Goal: Use online tool/utility: Utilize a website feature to perform a specific function

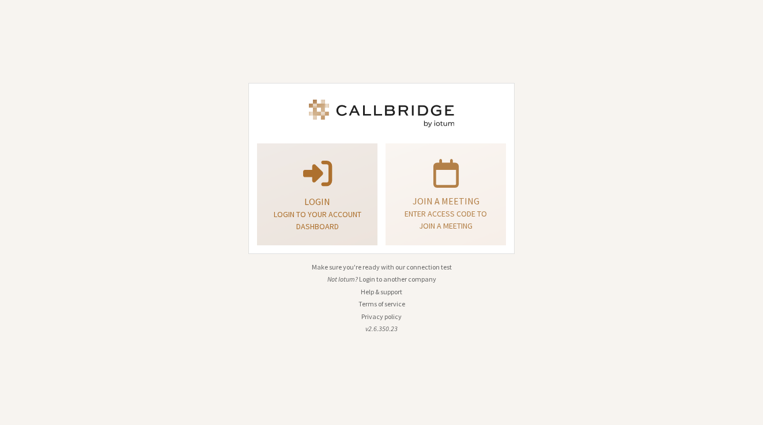
click at [327, 170] on span at bounding box center [317, 172] width 29 height 32
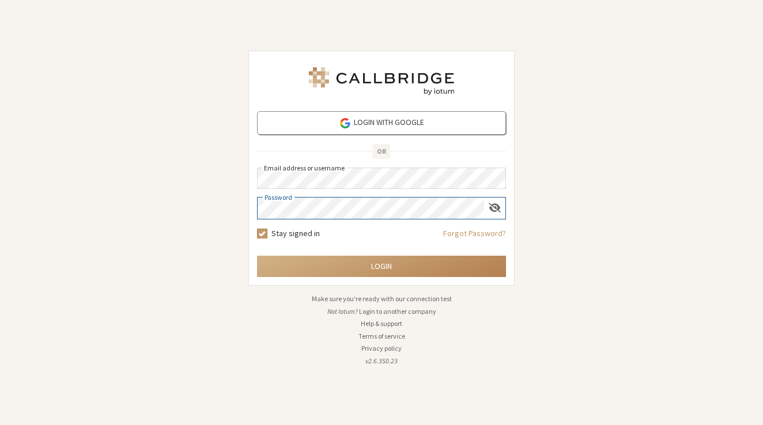
click at [382, 266] on button "Login" at bounding box center [381, 266] width 249 height 21
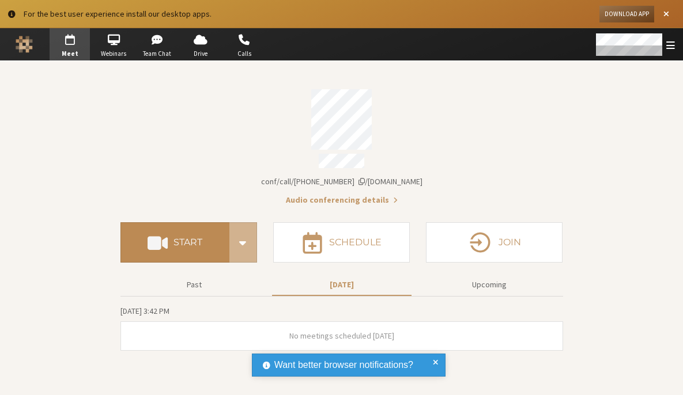
click at [198, 239] on h4 "Start" at bounding box center [187, 242] width 29 height 9
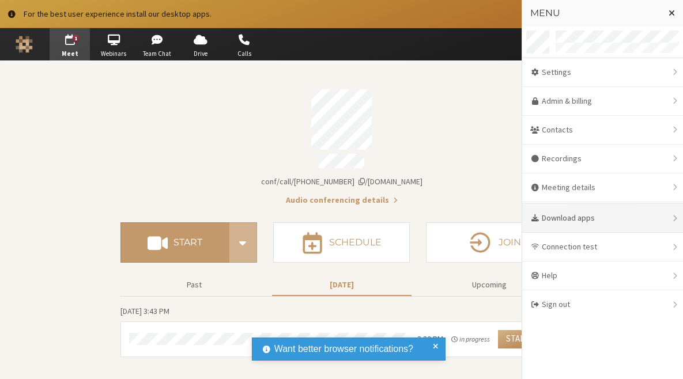
click at [577, 213] on div "Download apps" at bounding box center [602, 218] width 161 height 29
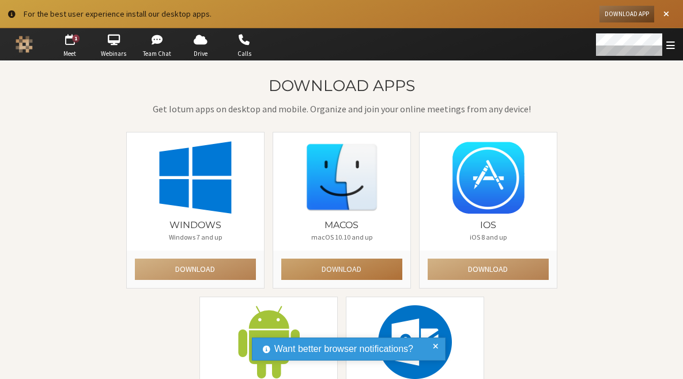
click at [364, 267] on button "Download" at bounding box center [341, 269] width 121 height 21
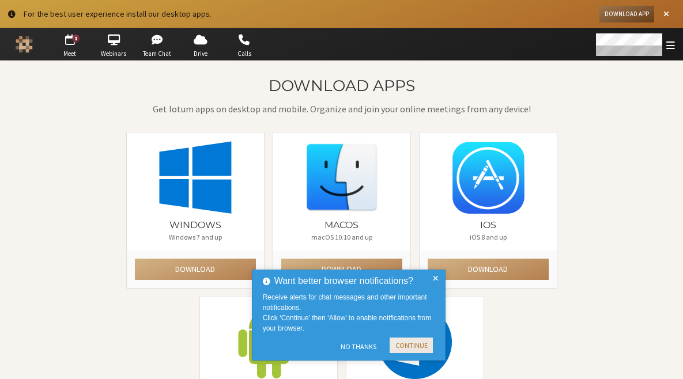
click at [409, 343] on button "Continue" at bounding box center [411, 346] width 43 height 16
